Goal: Task Accomplishment & Management: Complete application form

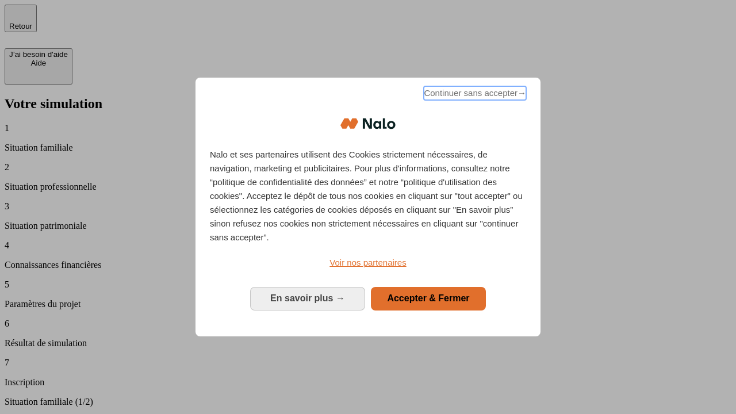
click at [474, 95] on span "Continuer sans accepter →" at bounding box center [475, 93] width 102 height 14
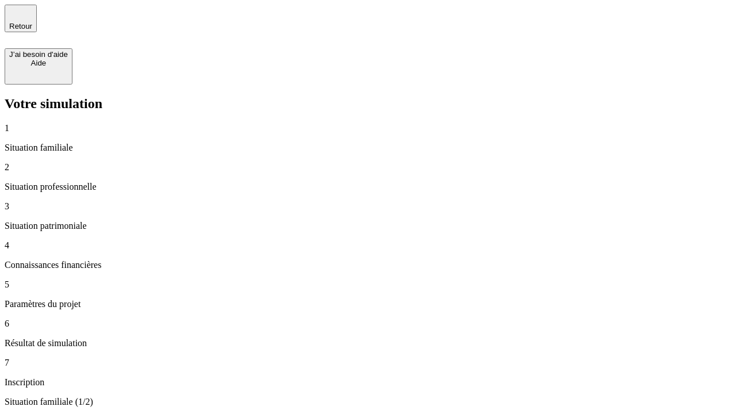
type input "30 000"
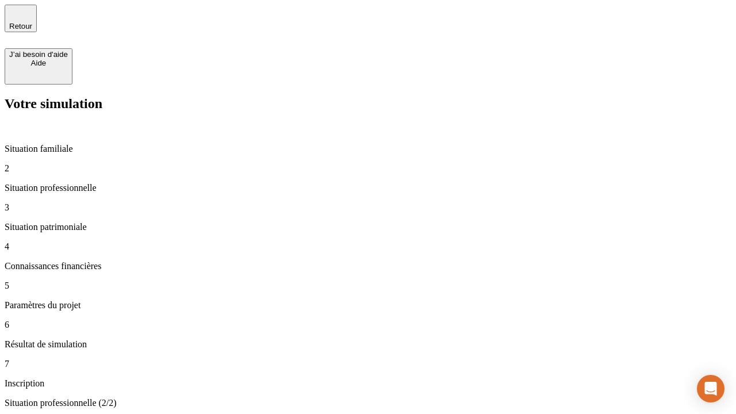
type input "40 000"
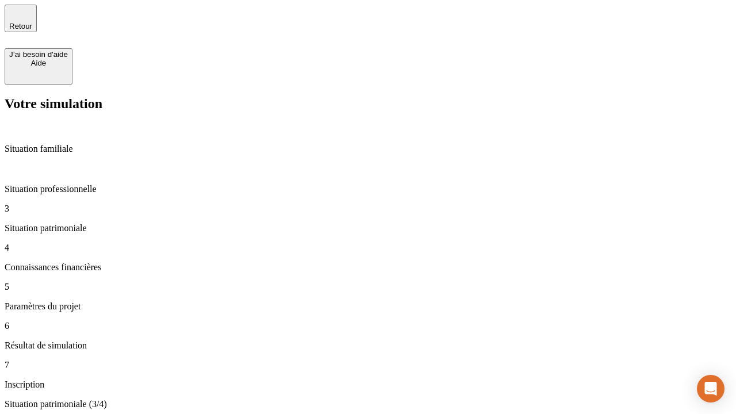
type input "1 100"
type input "20"
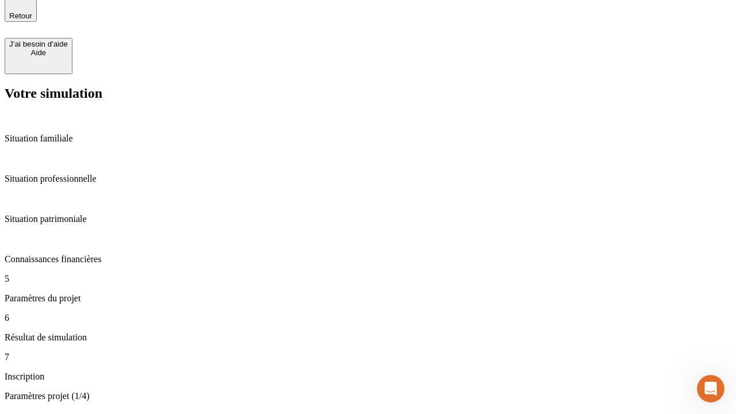
scroll to position [36, 0]
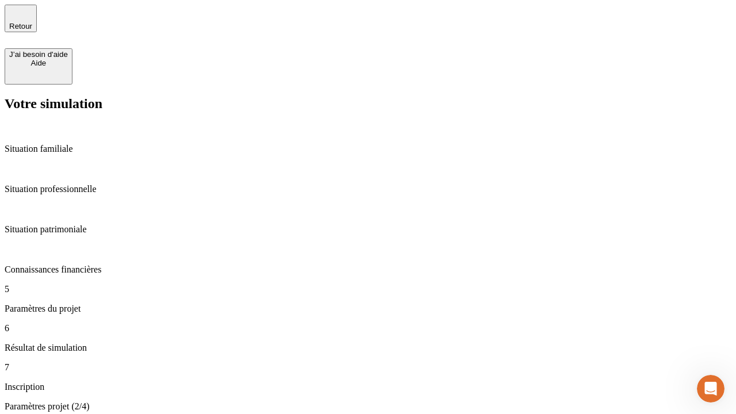
type input "40"
type input "62"
type input "50 000"
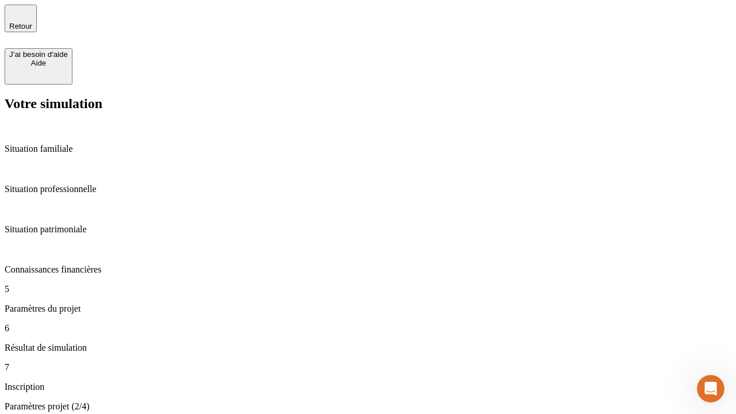
type input "640"
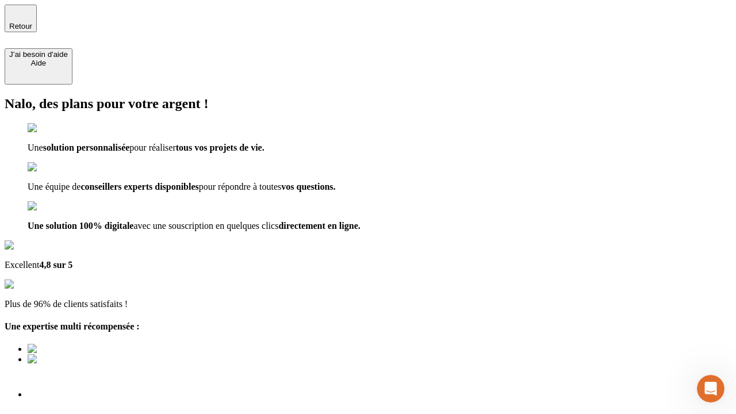
type input "[EMAIL_ADDRESS][DOMAIN_NAME]"
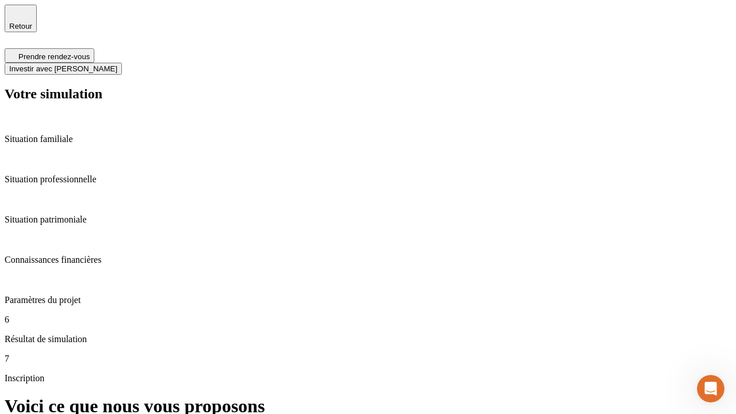
click at [117, 64] on span "Investir avec [PERSON_NAME]" at bounding box center [63, 68] width 108 height 9
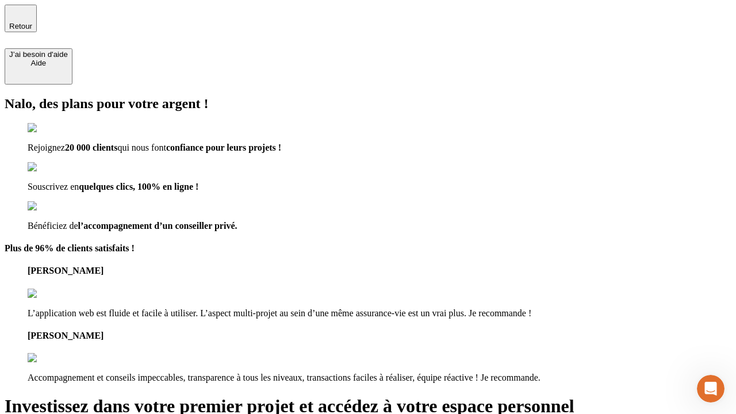
type input "[PERSON_NAME][EMAIL_ADDRESS][DOMAIN_NAME]"
